Goal: Transaction & Acquisition: Book appointment/travel/reservation

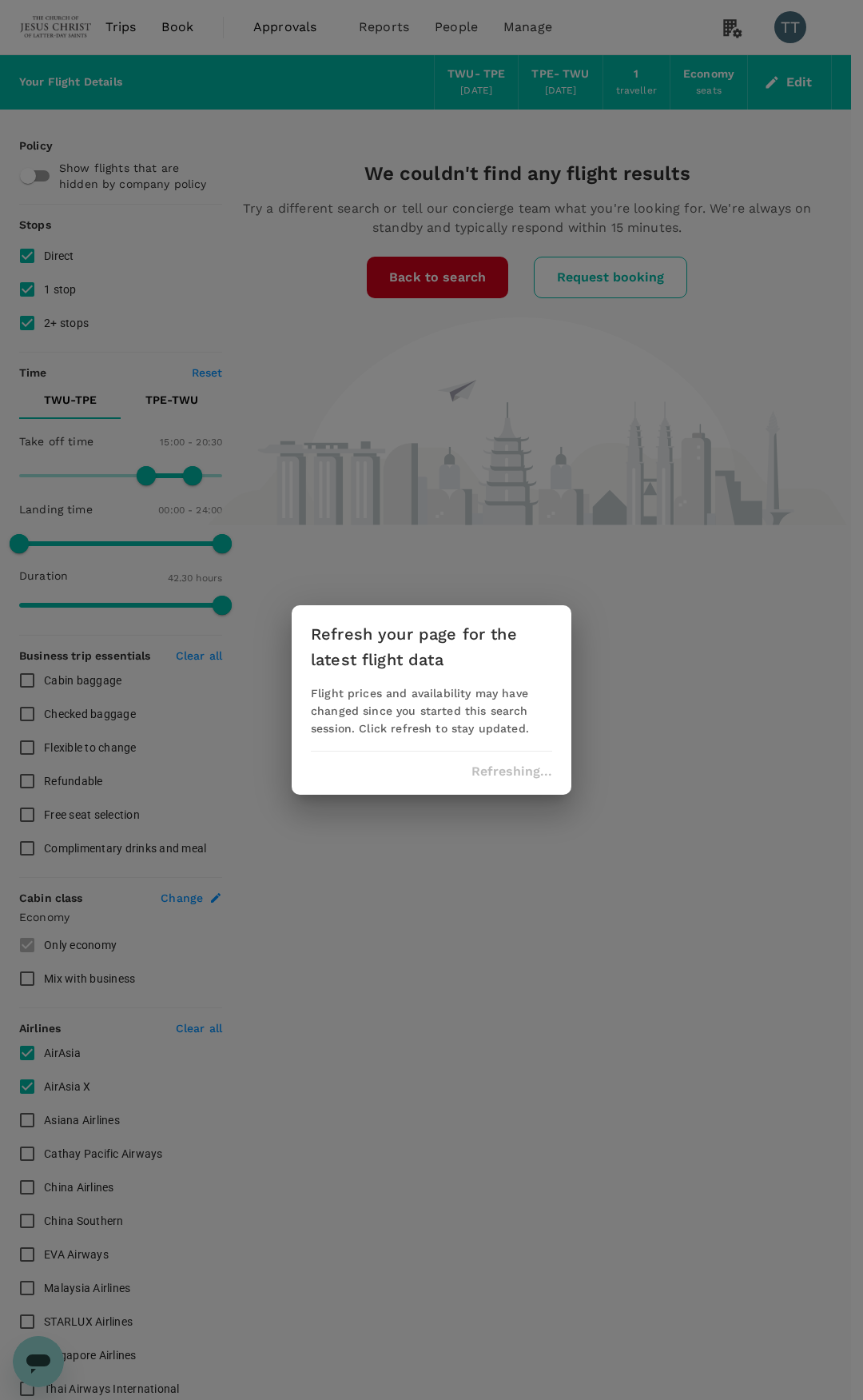
click at [816, 178] on div "Refresh your page for the latest flight data Flight prices and availability may…" at bounding box center [432, 700] width 863 height 1400
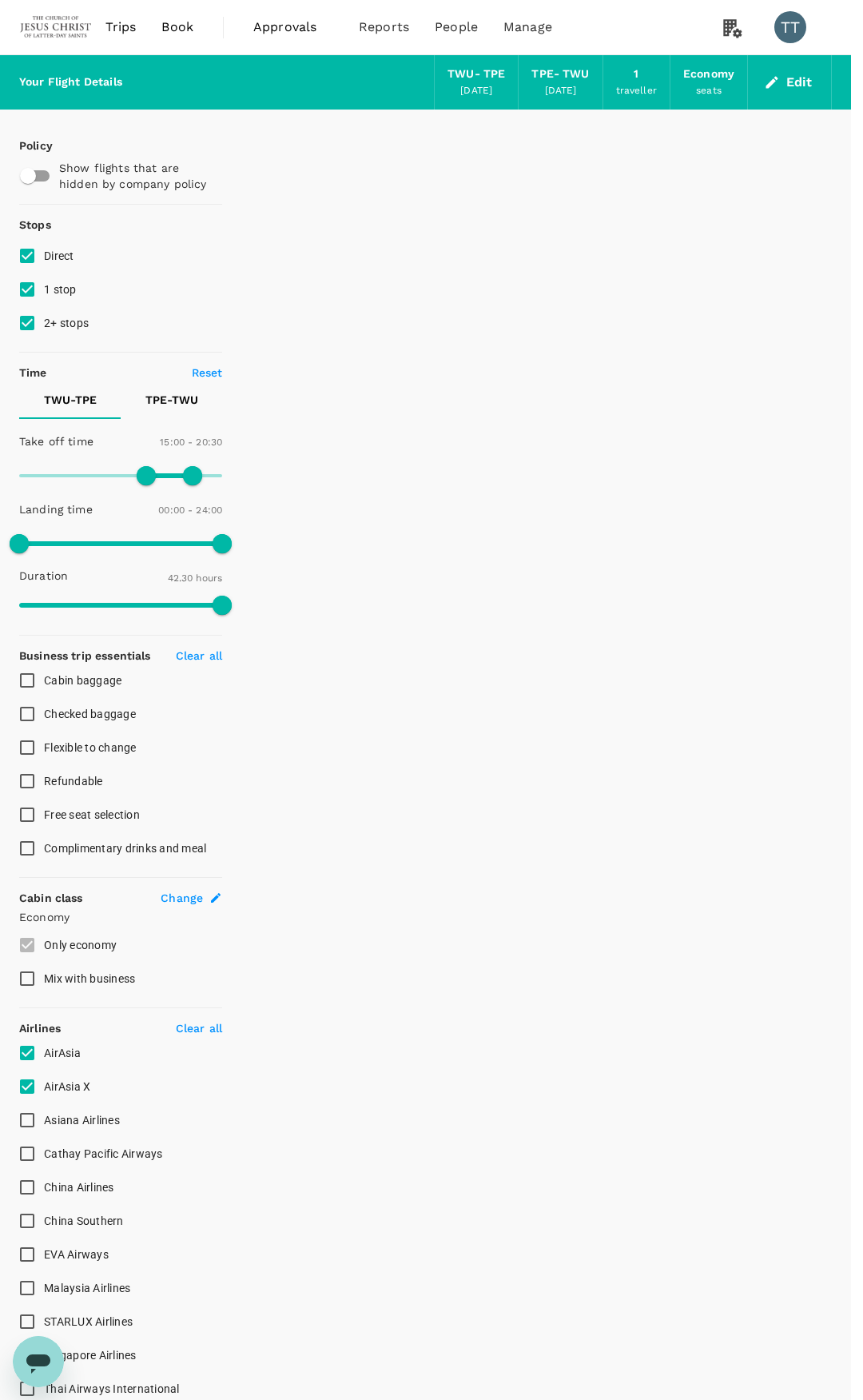
checkbox input "false"
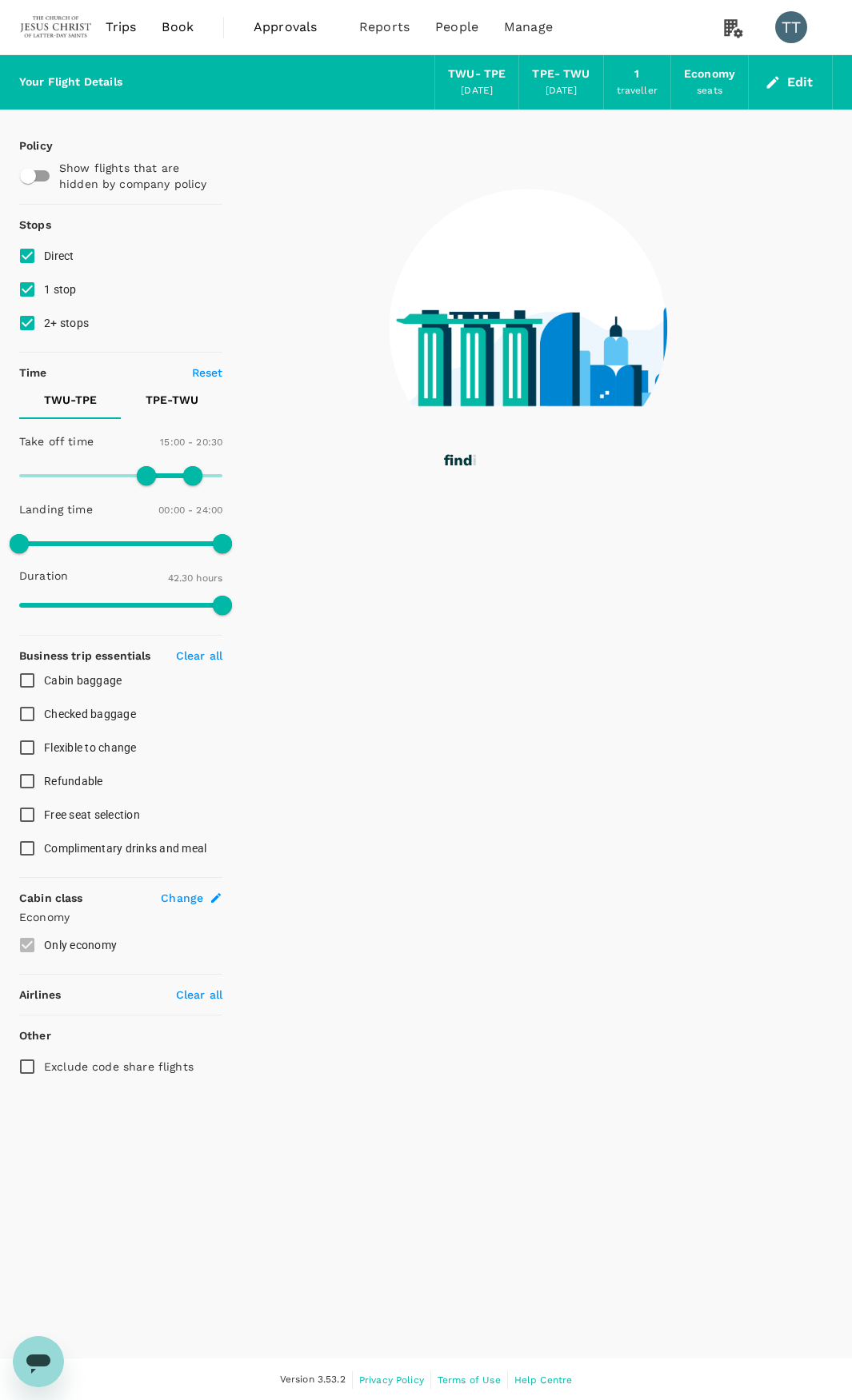
type input "0"
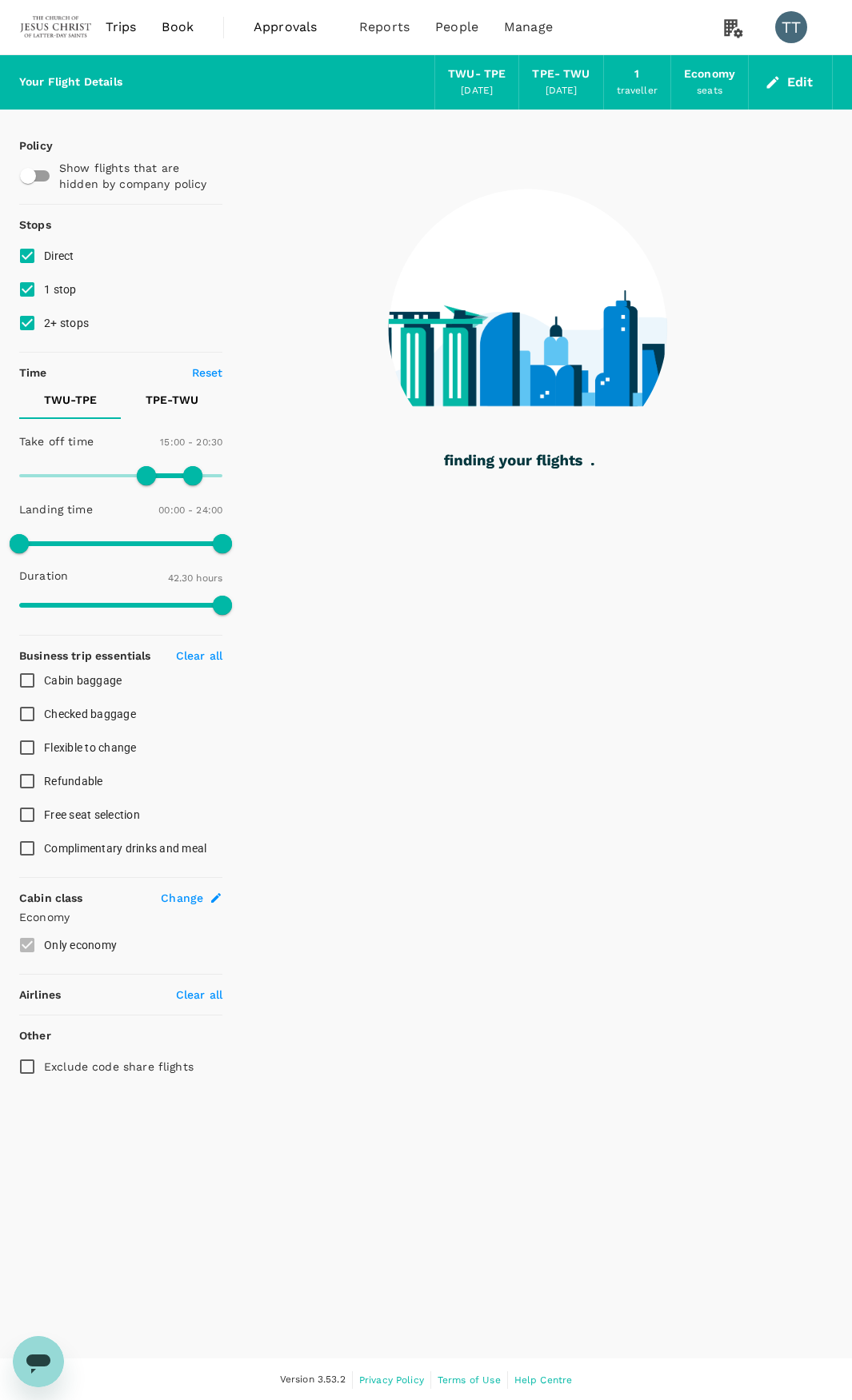
click at [181, 27] on span "Book" at bounding box center [178, 27] width 32 height 19
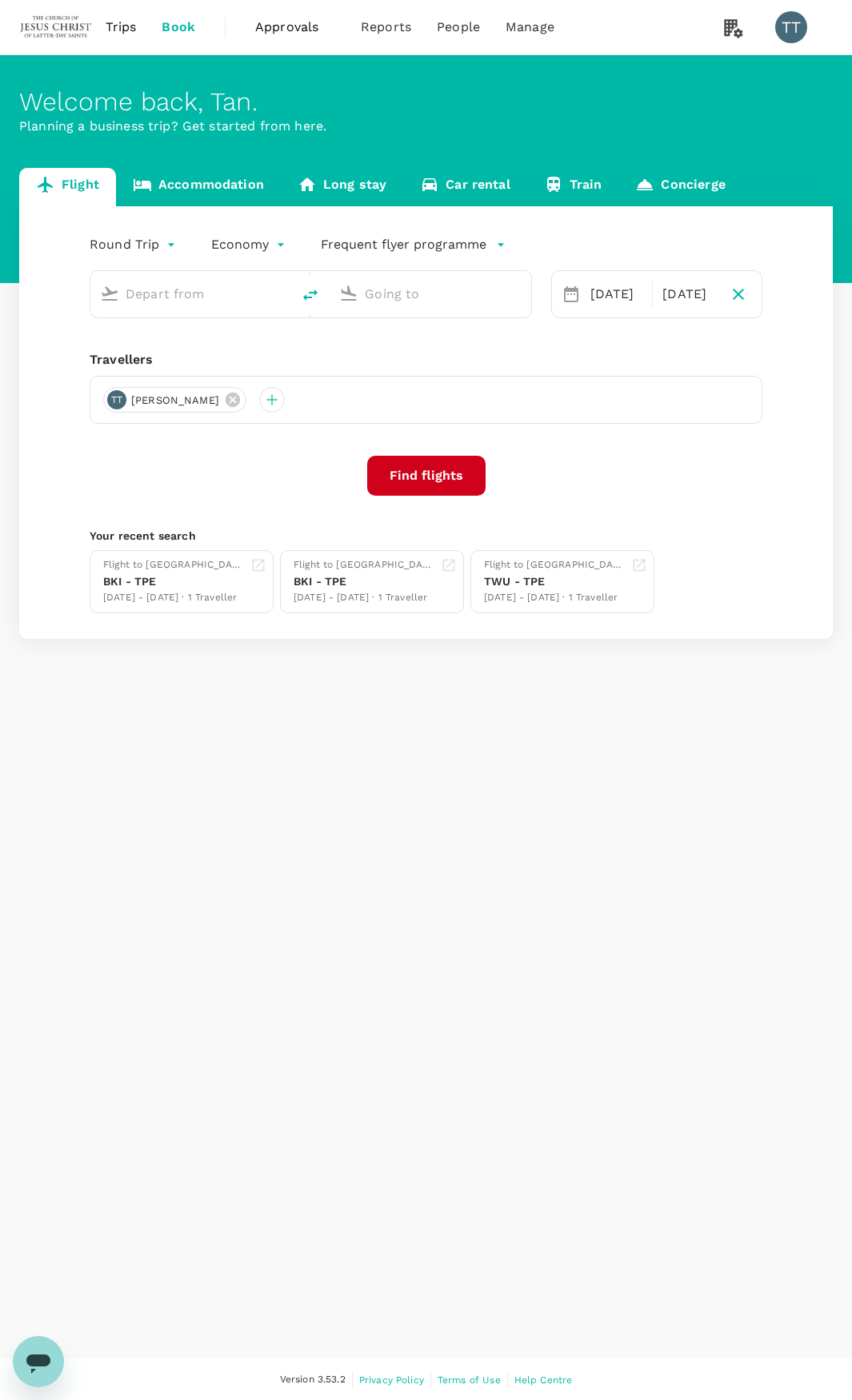
type input "Tawau (TWU)"
type input "Taiwan Taoyuan Intl (TPE)"
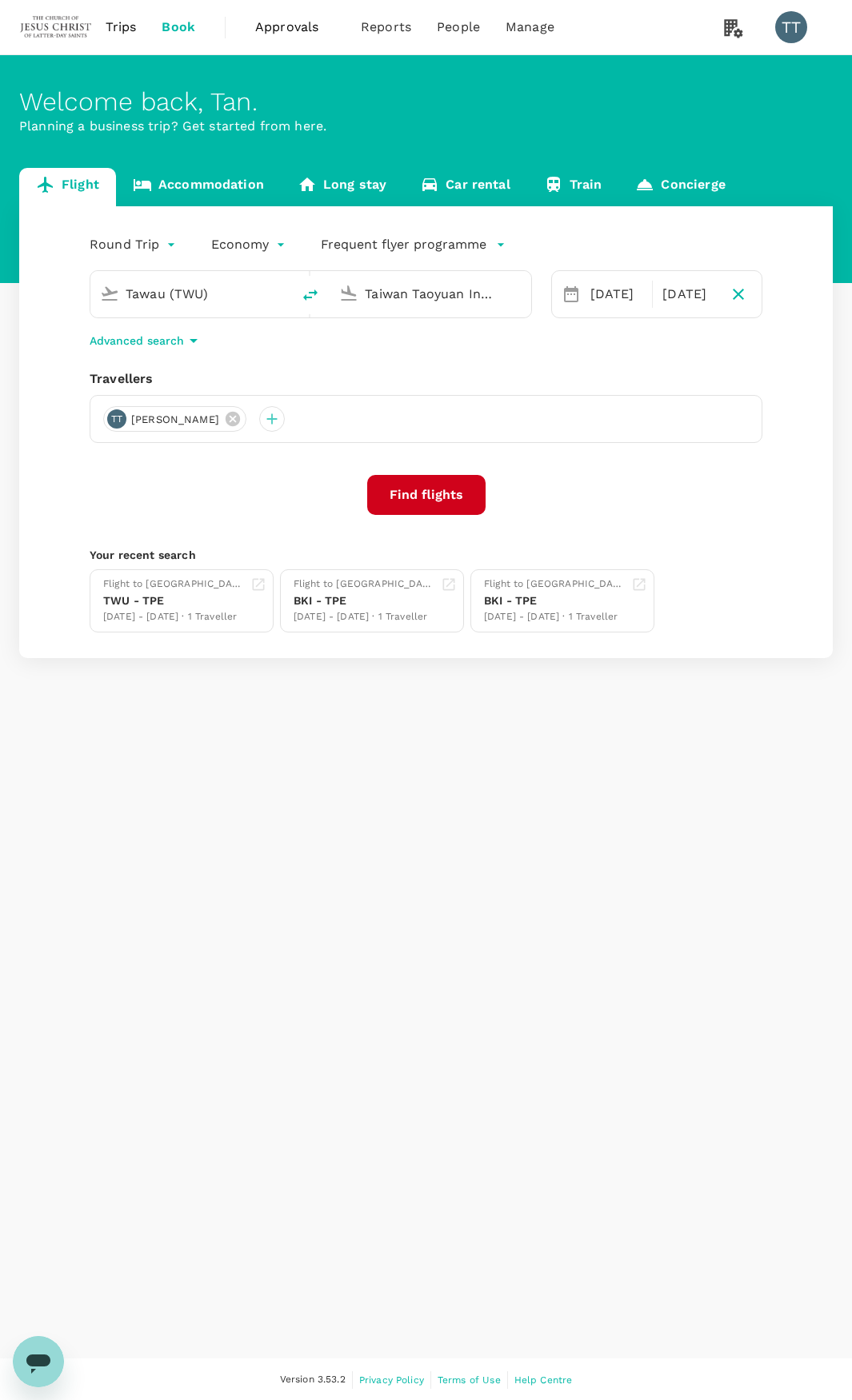
click at [240, 298] on input "Tawau (TWU)" at bounding box center [192, 294] width 132 height 25
click at [166, 366] on div "Singapore Changi SIN" at bounding box center [204, 356] width 342 height 25
type input "Singapore Changi (SIN)"
click at [394, 301] on input "Taiwan Taoyuan Intl (TPE)" at bounding box center [431, 294] width 132 height 25
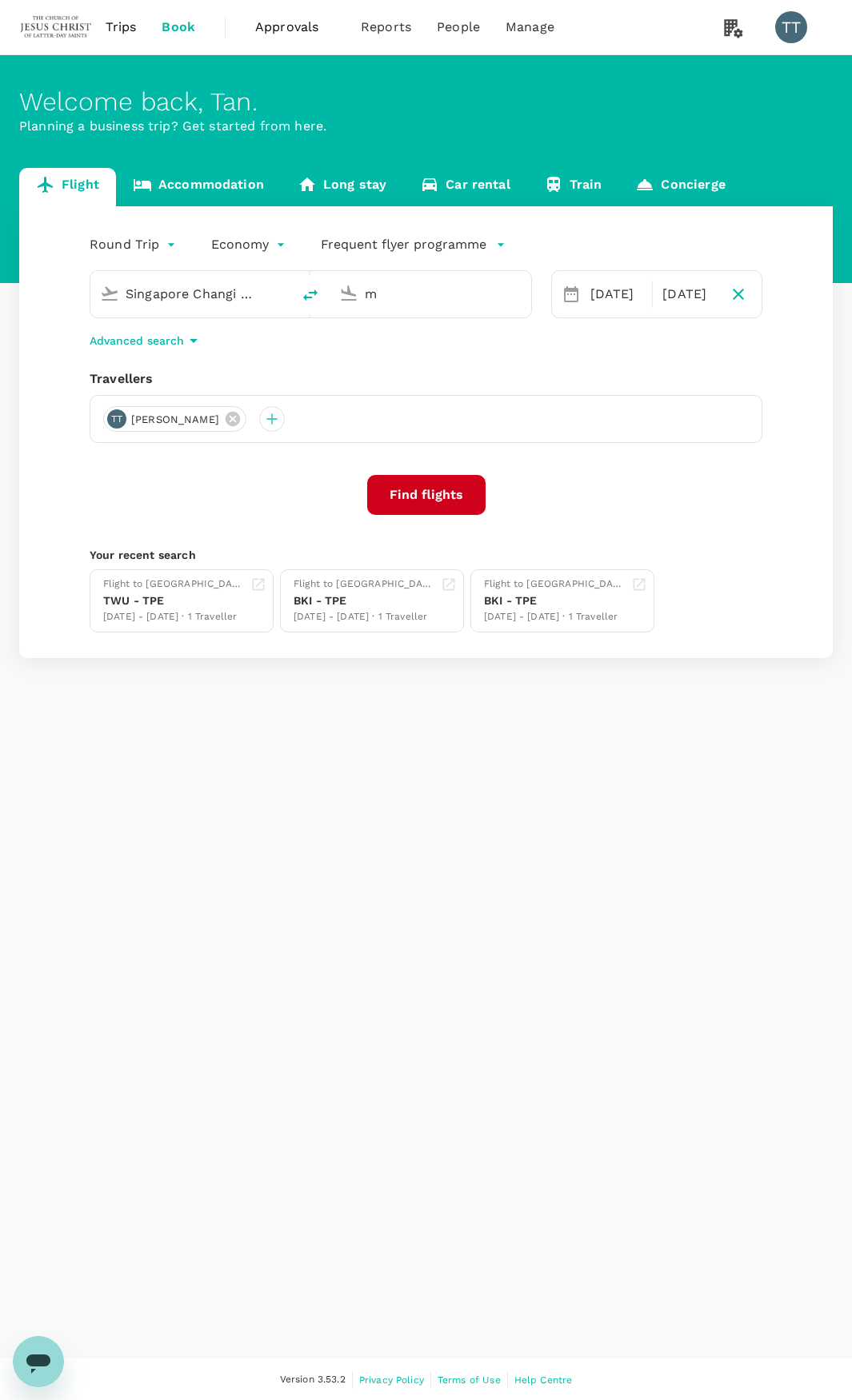
scroll to position [0, 0]
click at [384, 351] on p "[PERSON_NAME] Intl" at bounding box center [453, 356] width 280 height 16
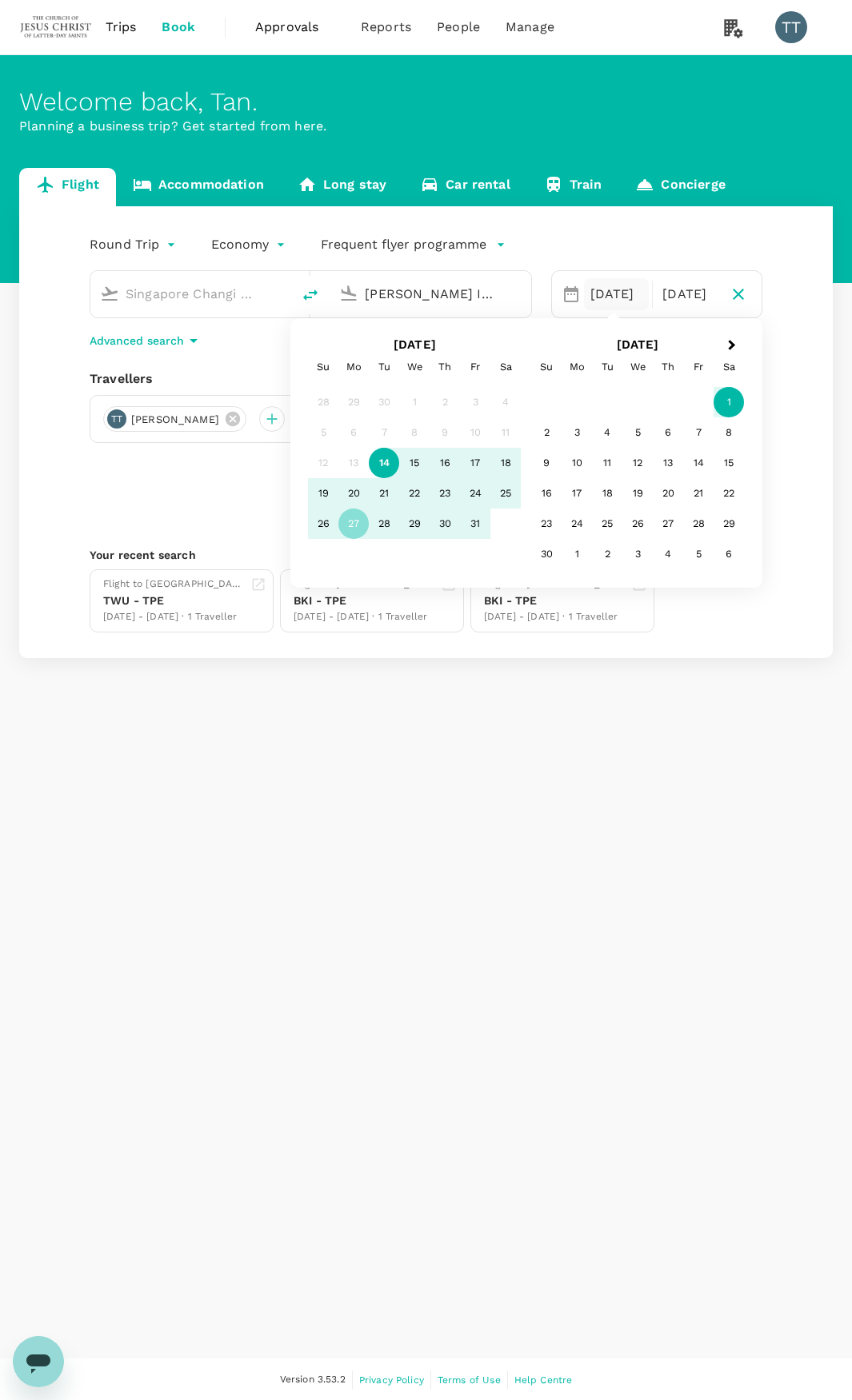
type input "[PERSON_NAME] Intl (MNL)"
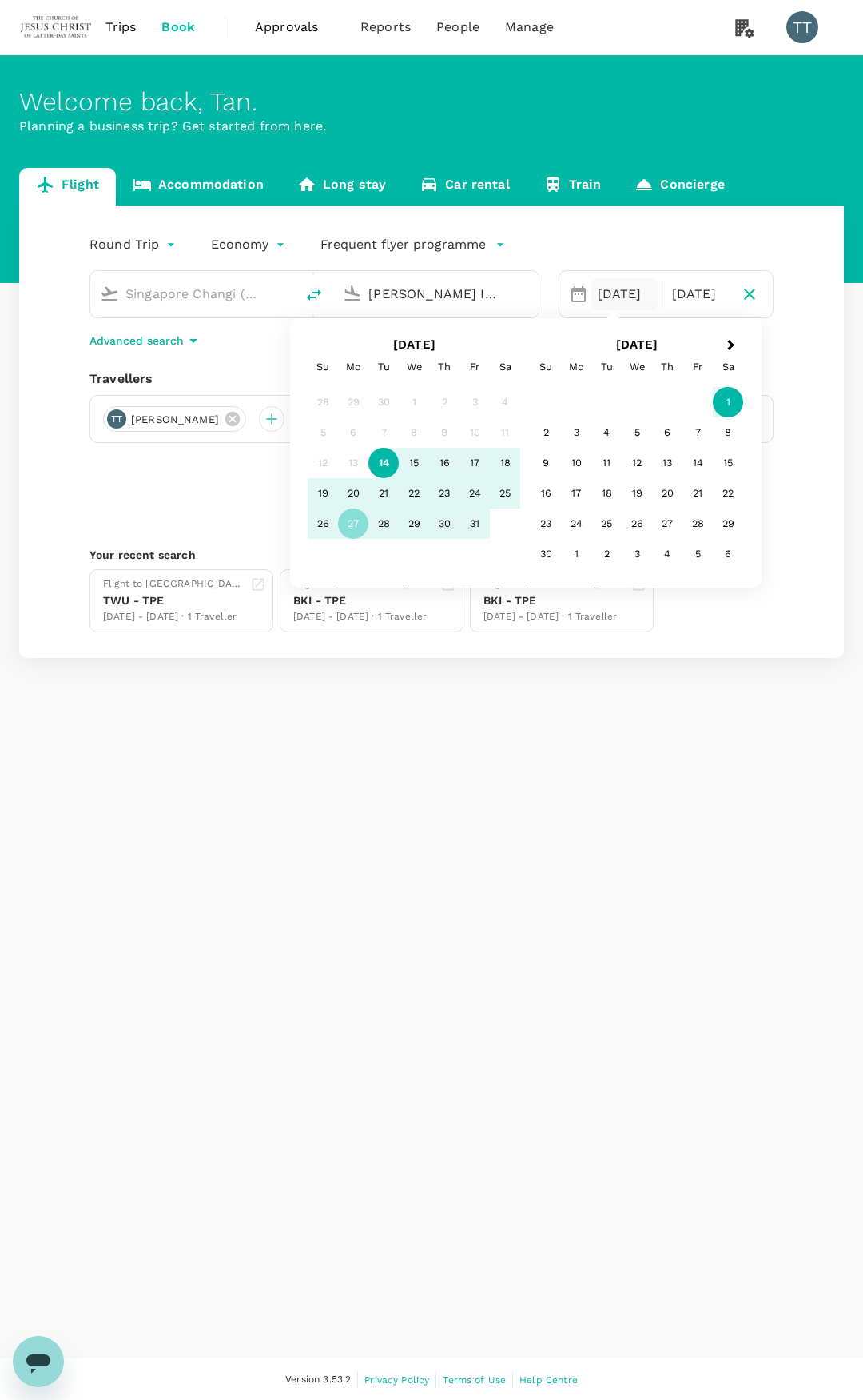
click at [141, 255] on body "Trips Book Approvals 0 Reports People Manage TT Welcome back , [PERSON_NAME] . …" at bounding box center [432, 701] width 863 height 1402
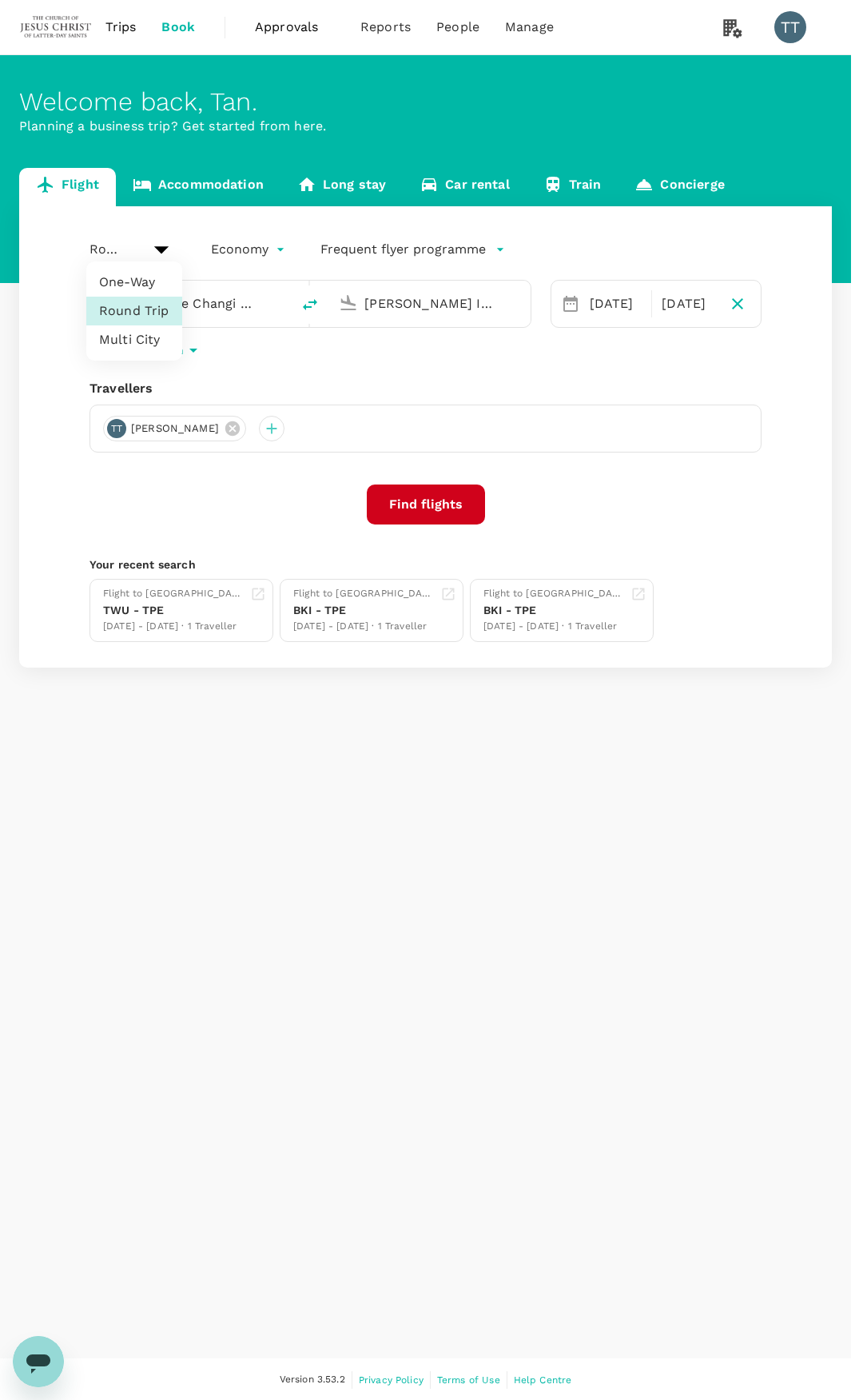
click at [144, 292] on li "One-Way" at bounding box center [134, 282] width 96 height 28
type input "oneway"
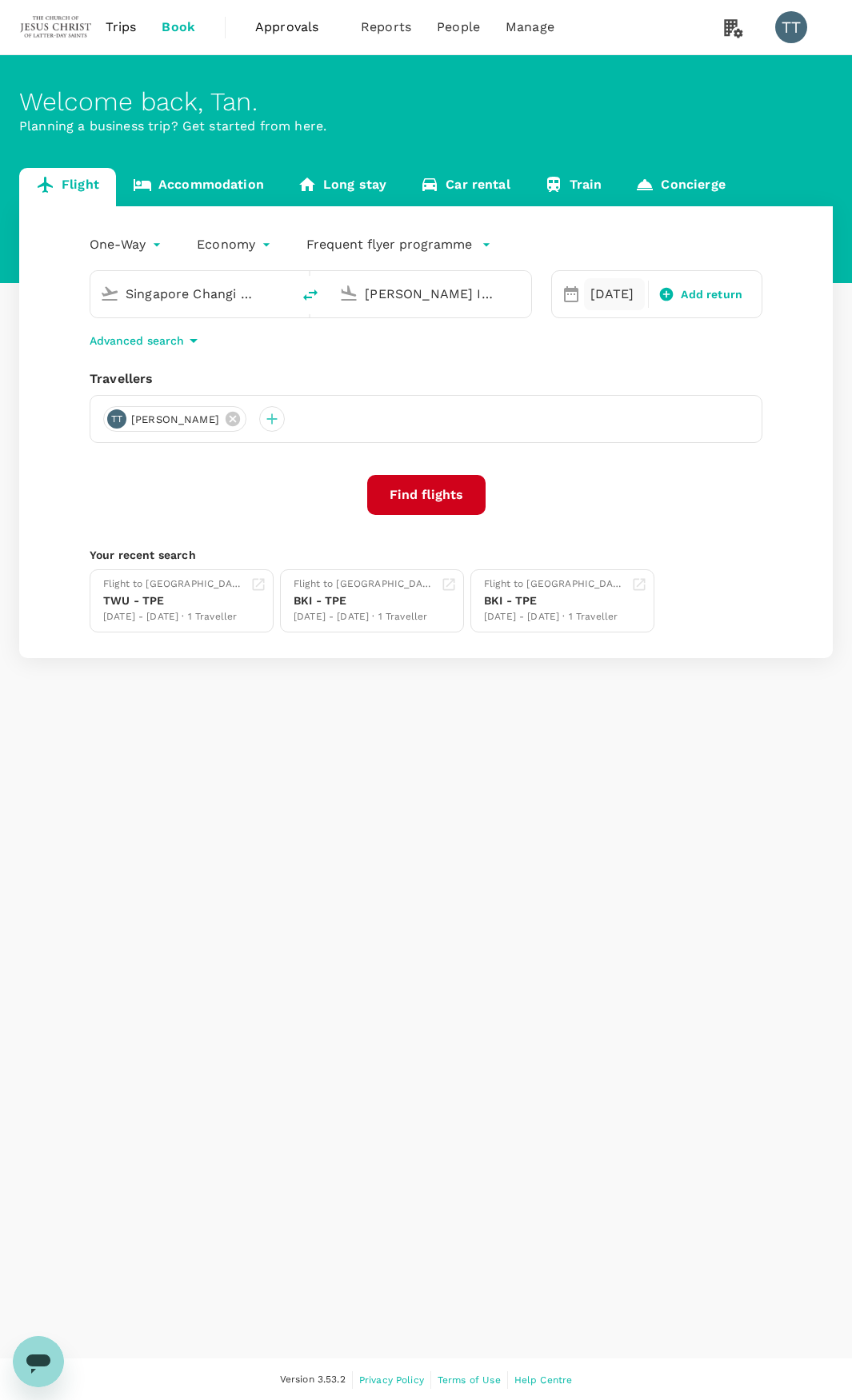
click at [596, 295] on div "[DATE]" at bounding box center [614, 295] width 61 height 32
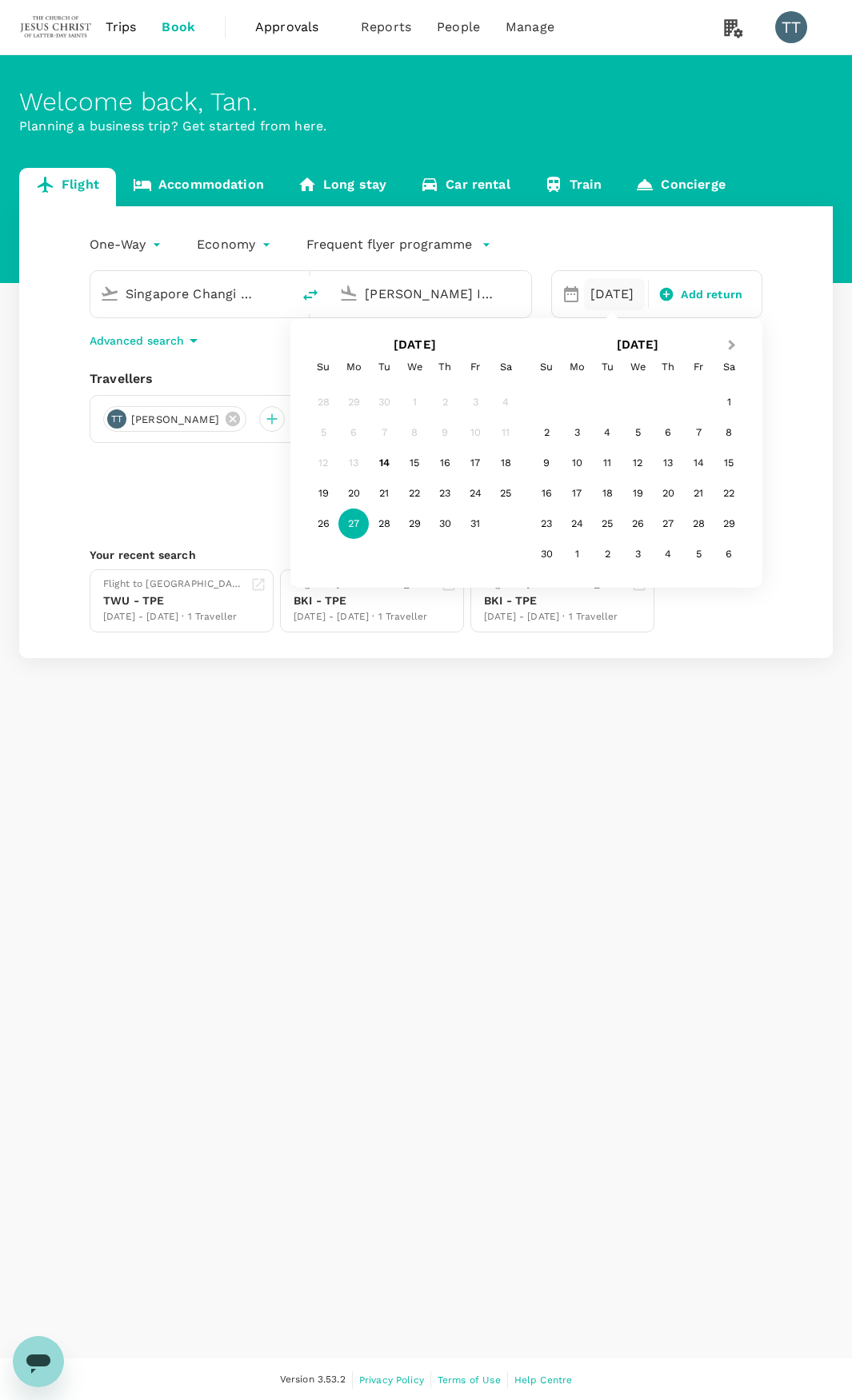
click at [727, 352] on button "Next Month" at bounding box center [733, 346] width 26 height 26
click at [675, 430] on div "11" at bounding box center [668, 433] width 30 height 30
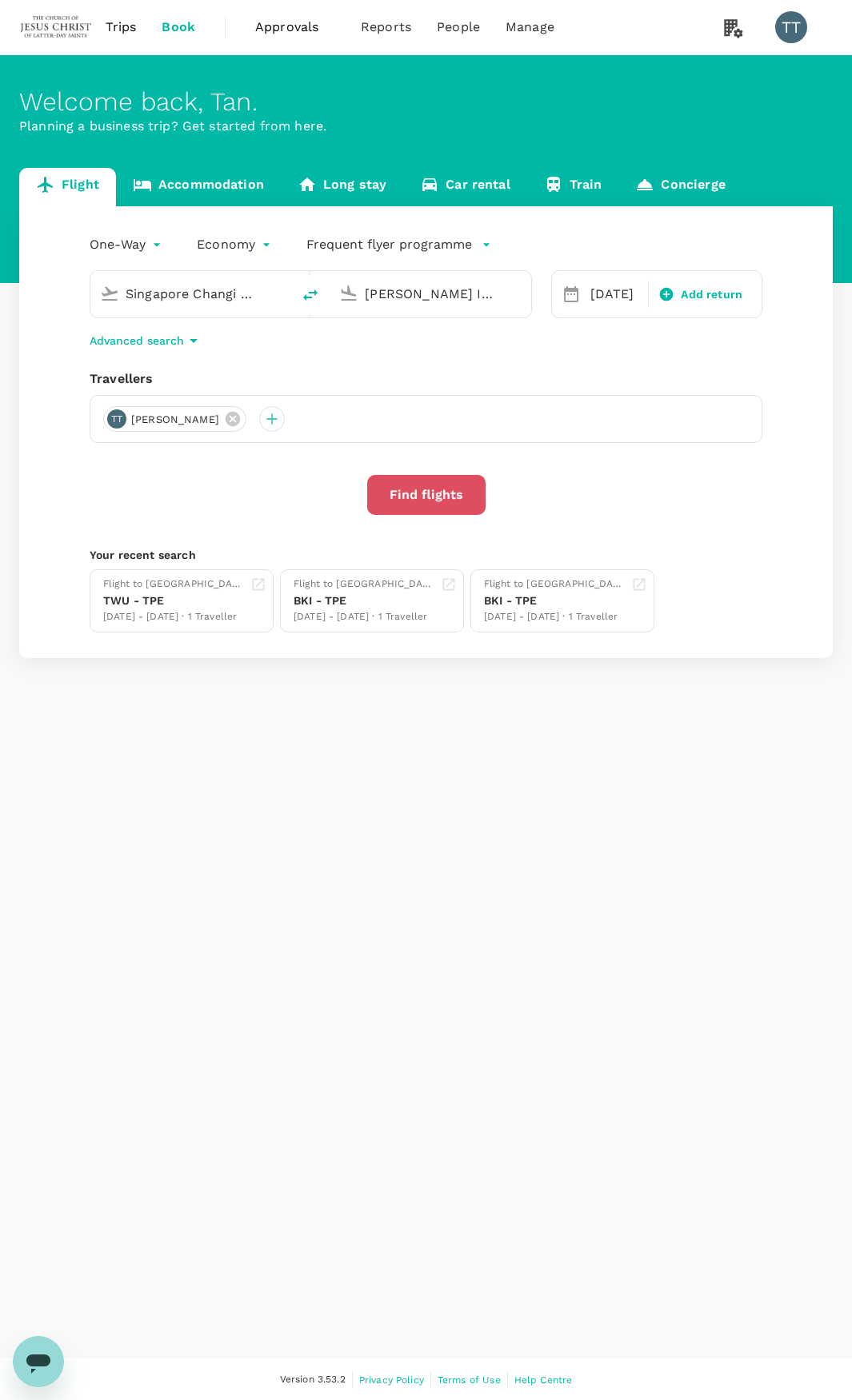
click at [467, 497] on button "Find flights" at bounding box center [426, 495] width 118 height 40
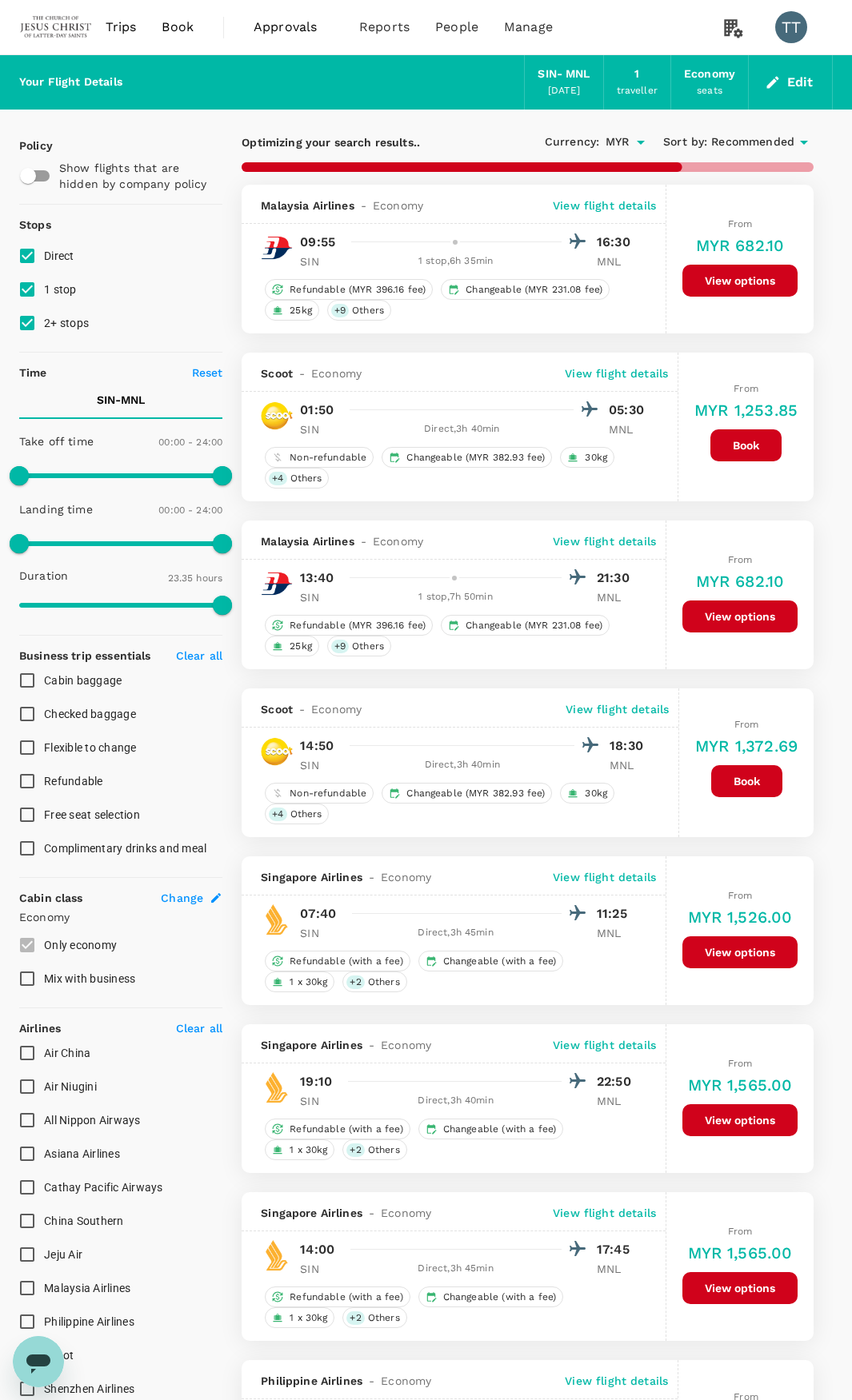
click at [787, 152] on div "Recommended" at bounding box center [762, 143] width 102 height 19
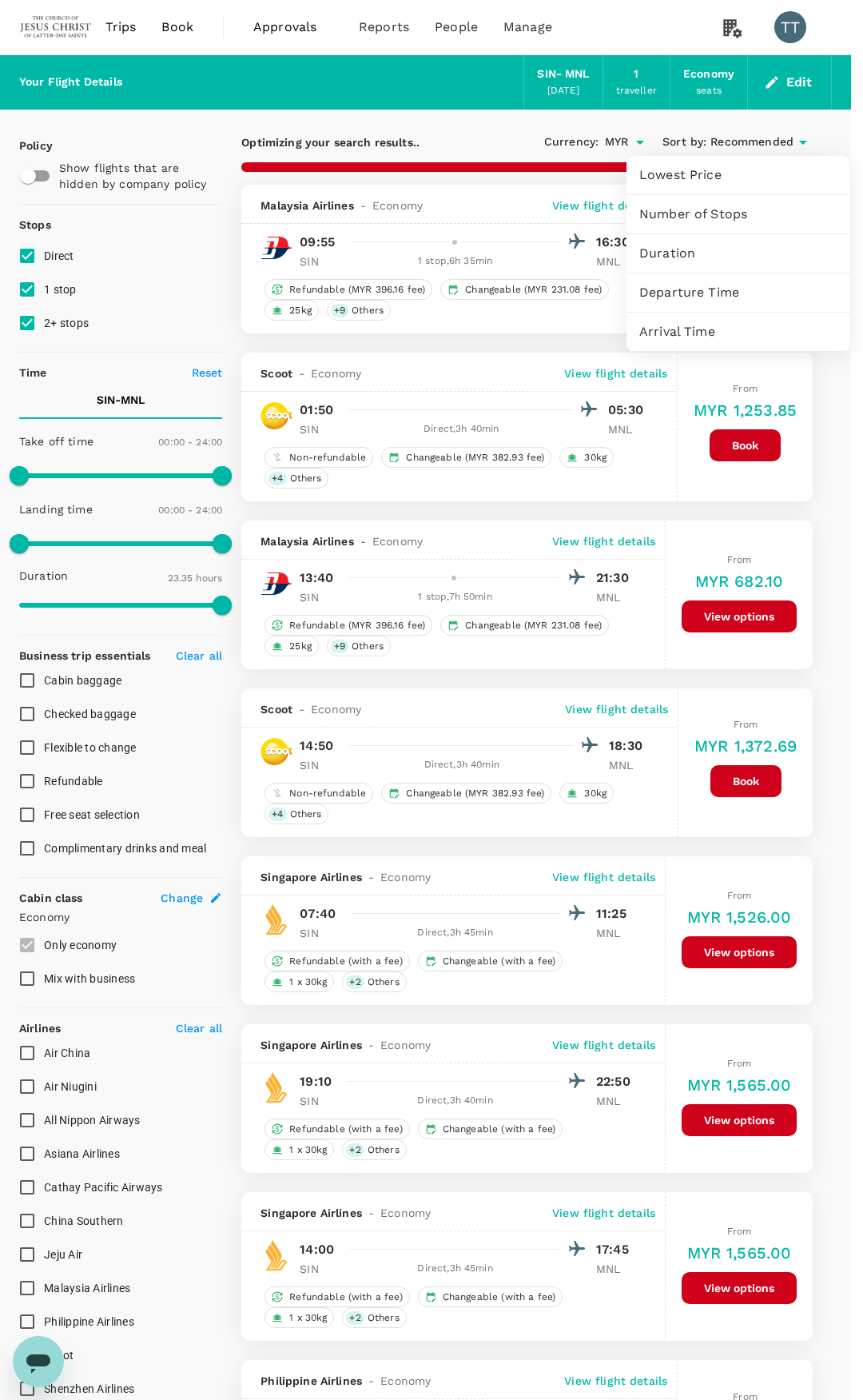
click at [679, 250] on span "Duration" at bounding box center [738, 253] width 198 height 19
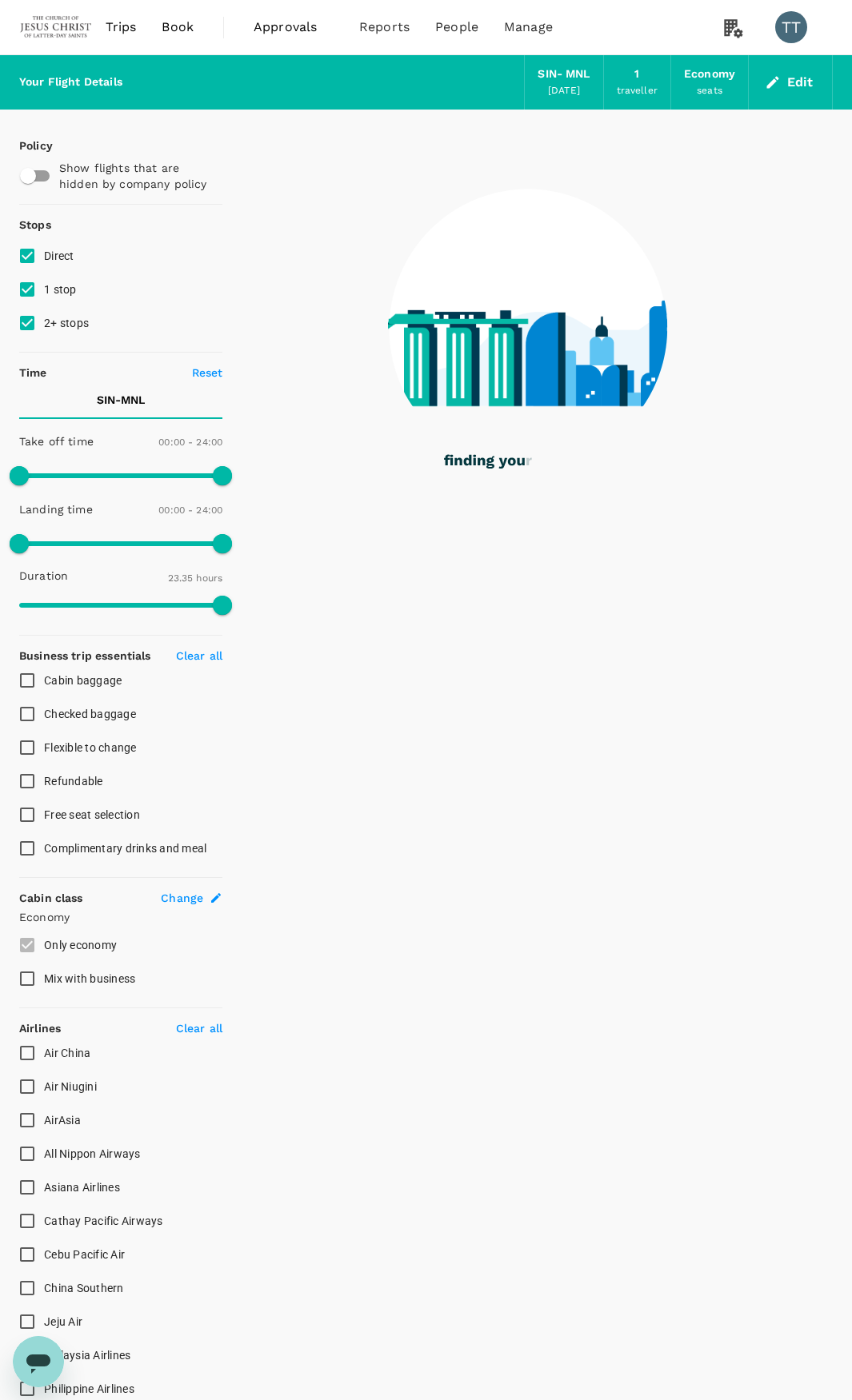
drag, startPoint x: 31, startPoint y: 287, endPoint x: 30, endPoint y: 309, distance: 22.0
click at [30, 293] on input "1 stop" at bounding box center [27, 290] width 34 height 34
checkbox input "false"
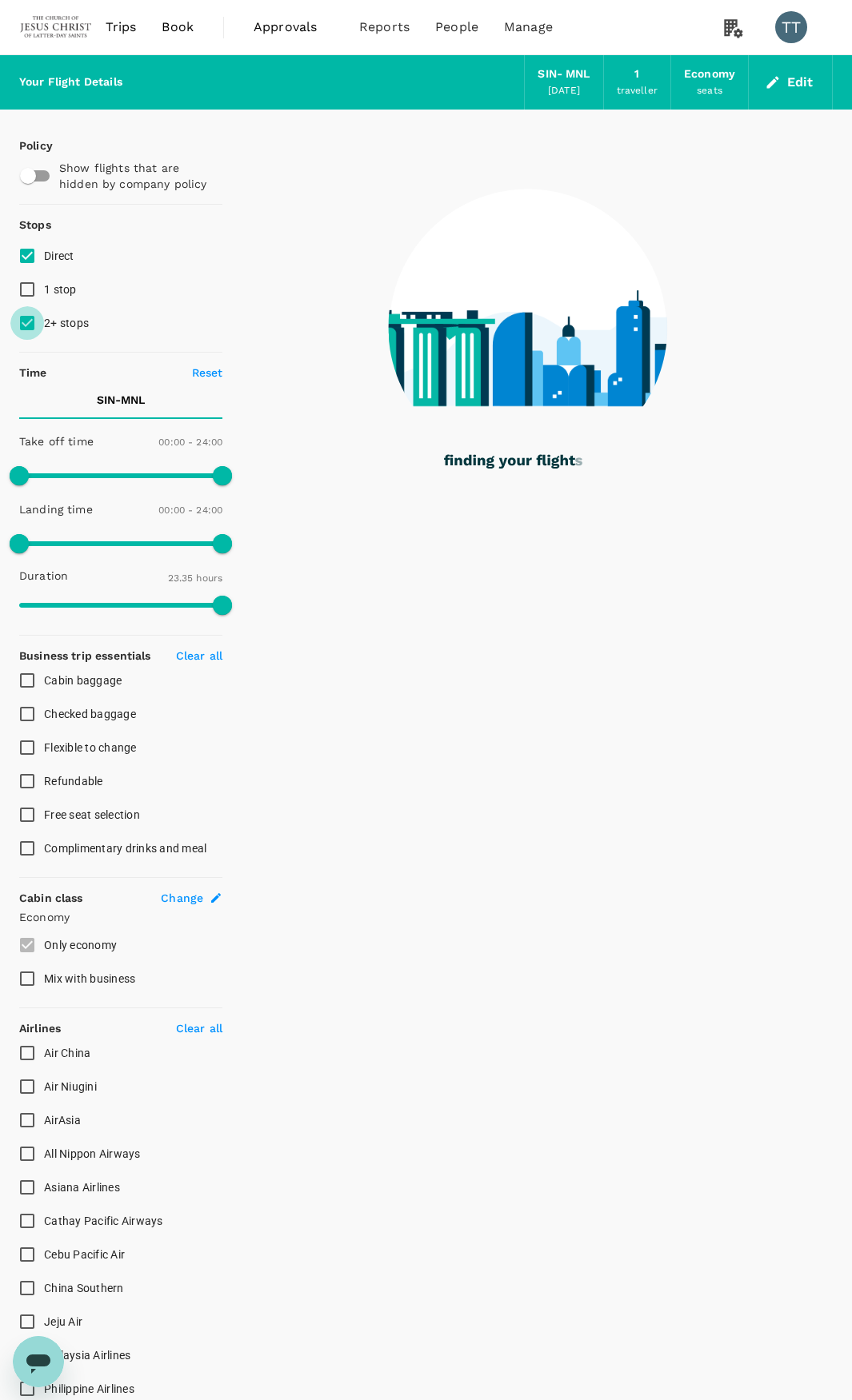
click at [30, 320] on input "2+ stops" at bounding box center [27, 323] width 34 height 34
checkbox input "false"
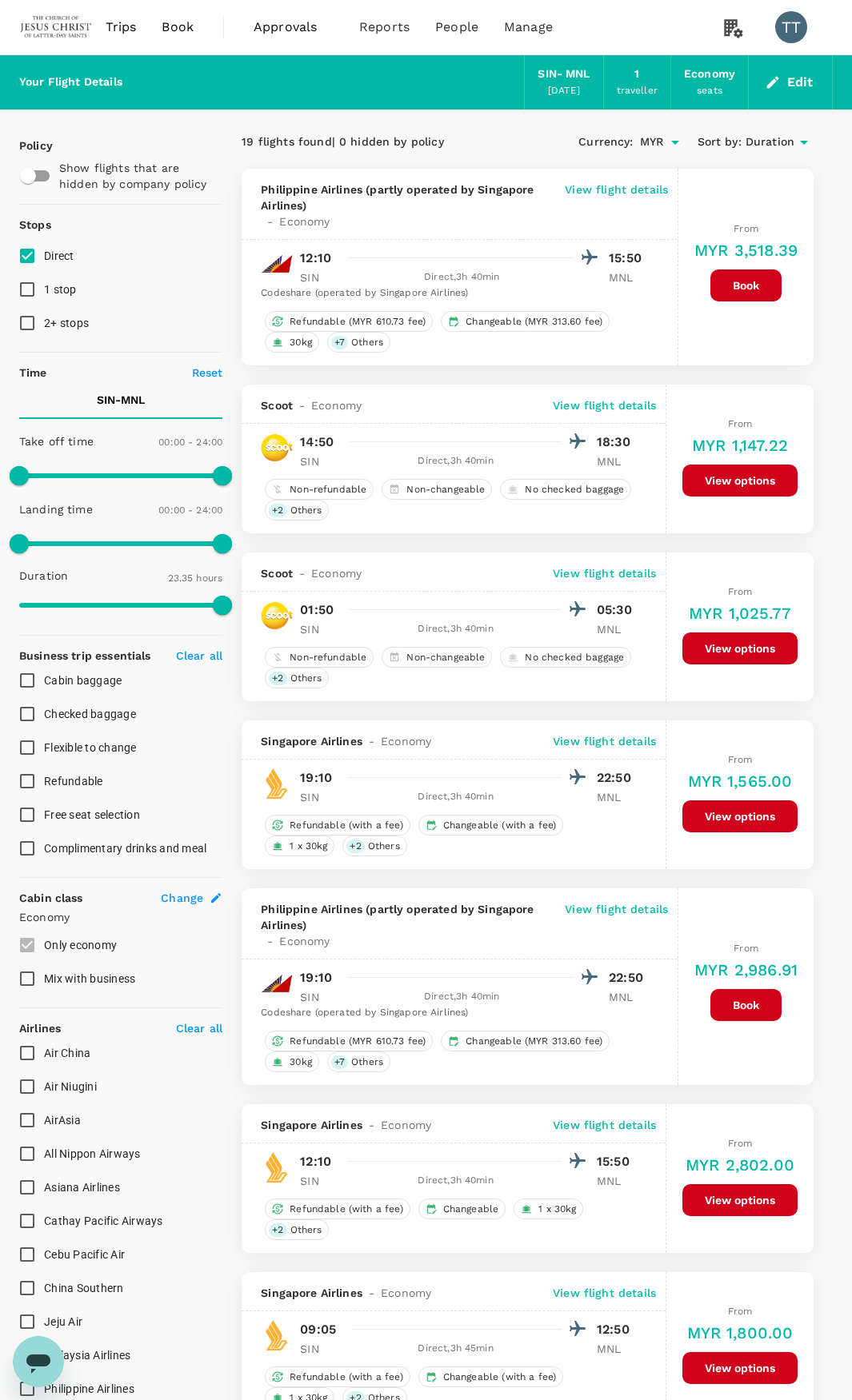
click at [732, 148] on span "Sort by :" at bounding box center [719, 142] width 44 height 18
click at [761, 146] on span "Duration" at bounding box center [770, 142] width 49 height 18
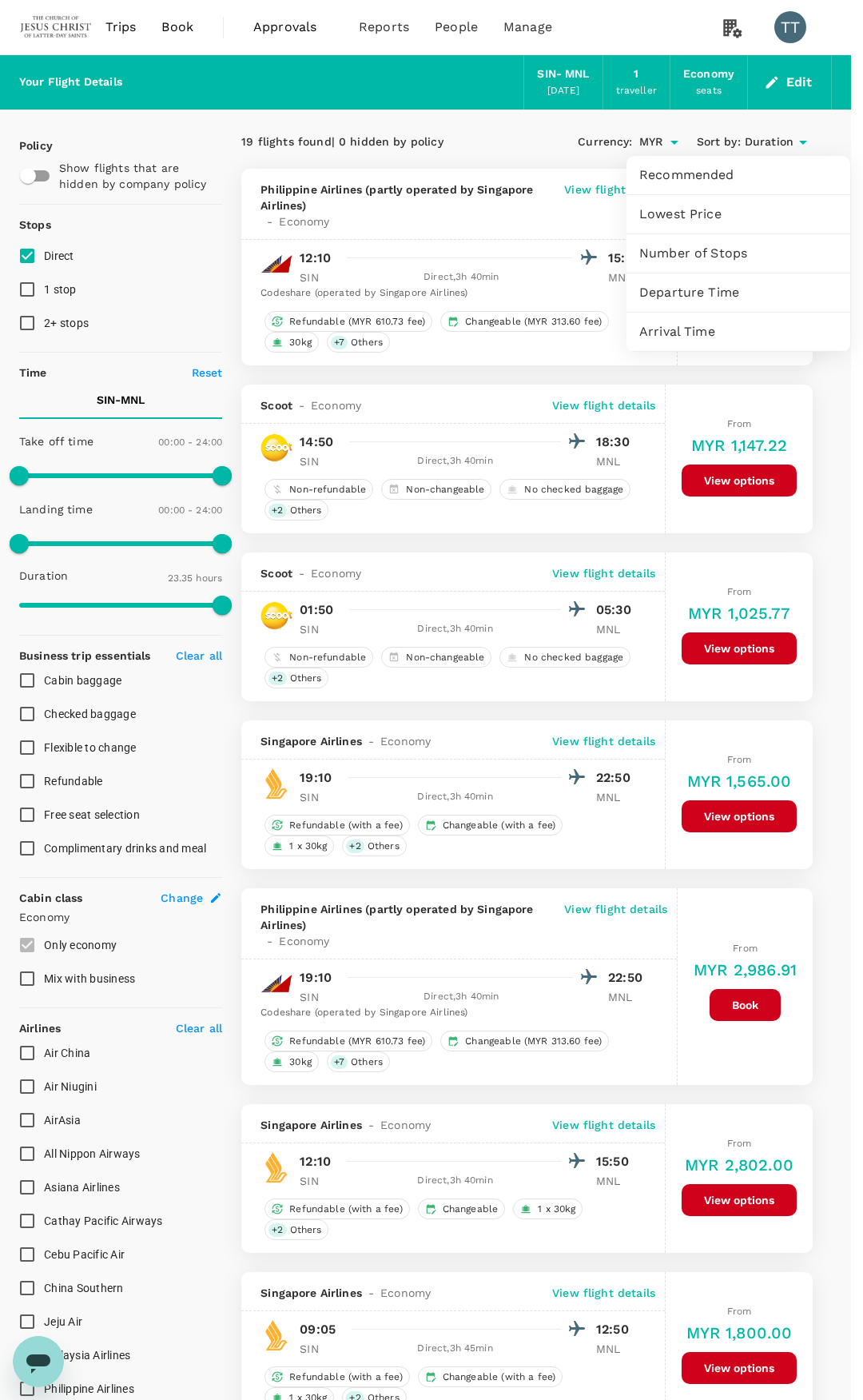
click at [693, 289] on span "Departure Time" at bounding box center [738, 293] width 198 height 19
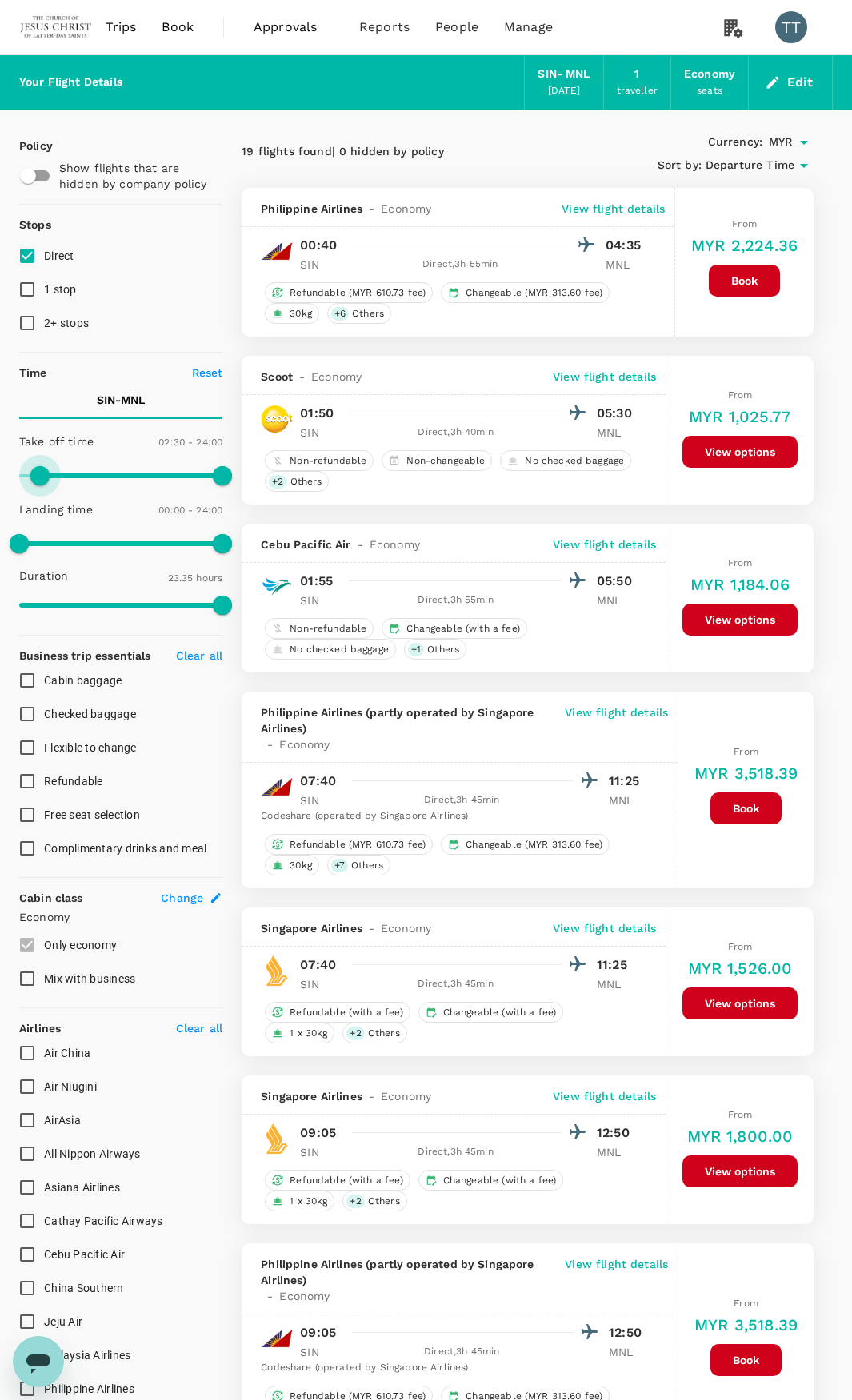
type input "630"
drag, startPoint x: 24, startPoint y: 470, endPoint x: 108, endPoint y: 477, distance: 84.3
click at [108, 477] on span at bounding box center [108, 476] width 19 height 19
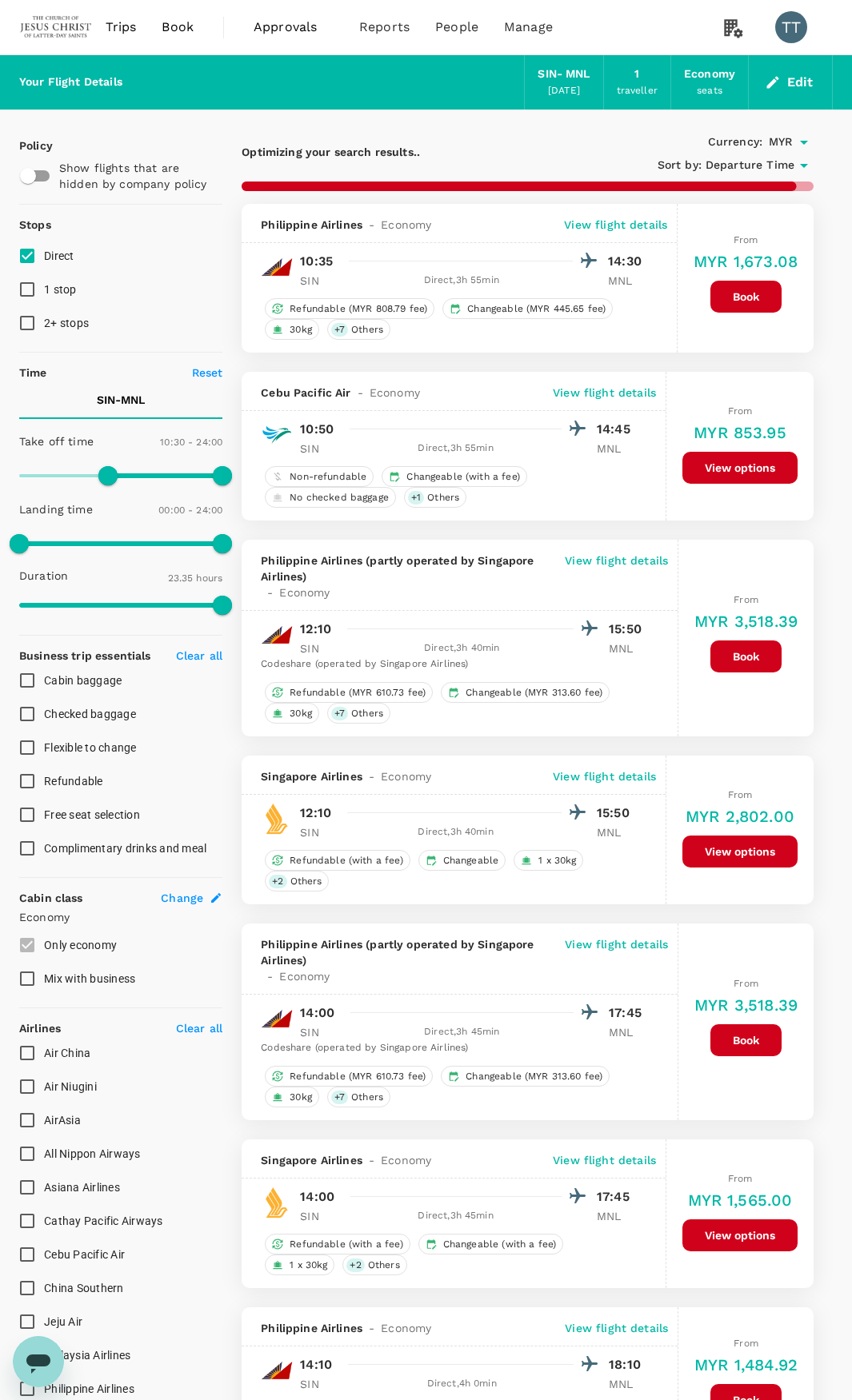
click at [593, 384] on p "View flight details" at bounding box center [604, 392] width 103 height 16
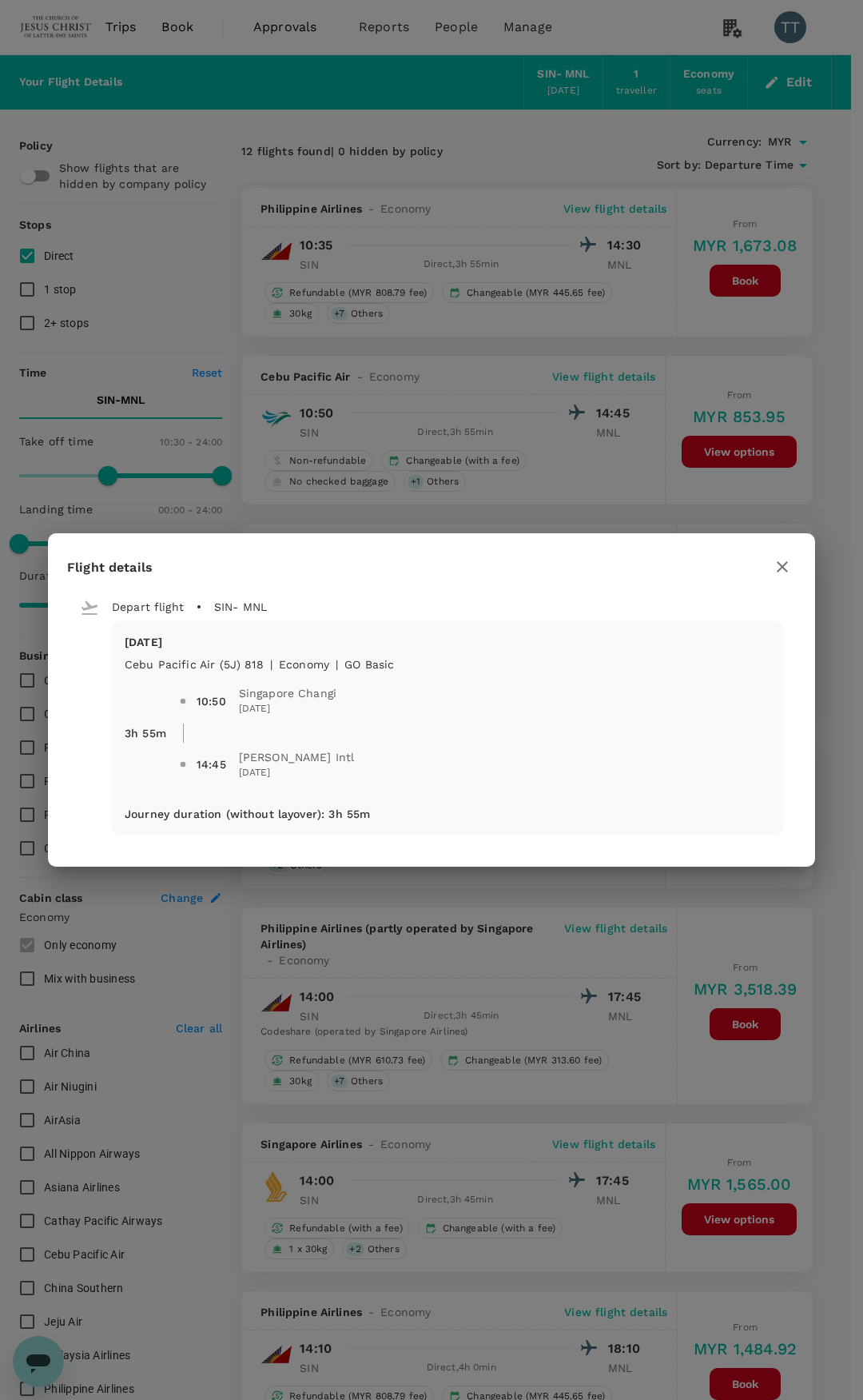
click at [779, 572] on icon "button" at bounding box center [783, 567] width 19 height 19
